Goal: Transaction & Acquisition: Purchase product/service

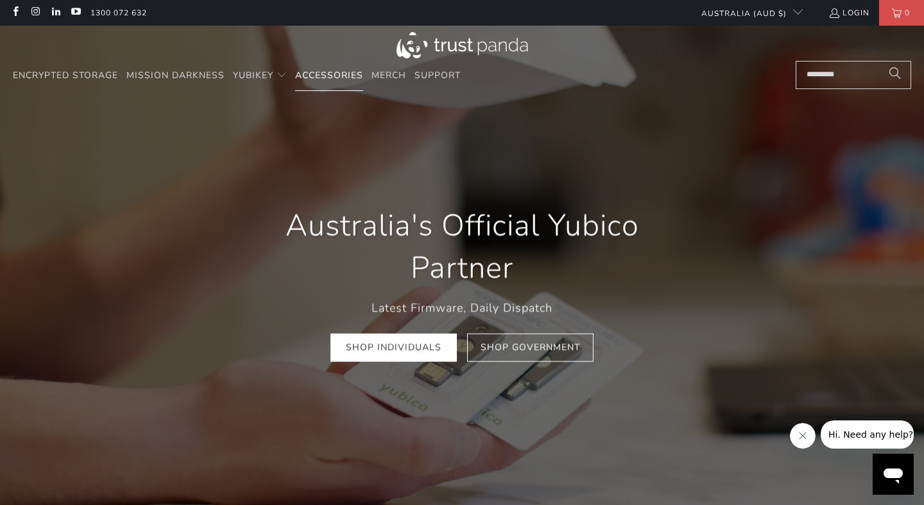
click at [348, 76] on span "Accessories" at bounding box center [329, 75] width 68 height 12
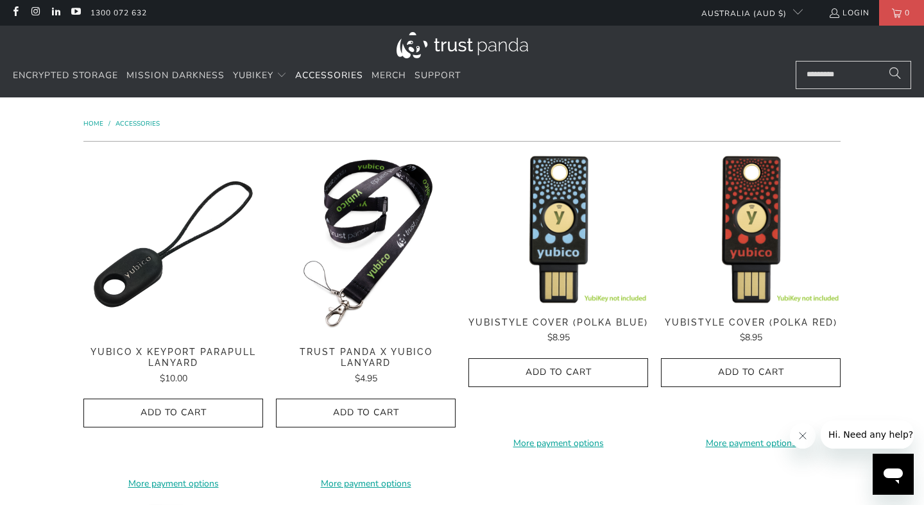
click at [854, 74] on input "Search..." at bounding box center [852, 75] width 115 height 28
type input "*****"
